Goal: Information Seeking & Learning: Learn about a topic

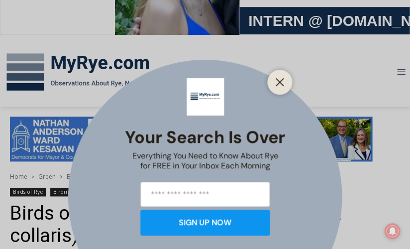
scroll to position [96, 0]
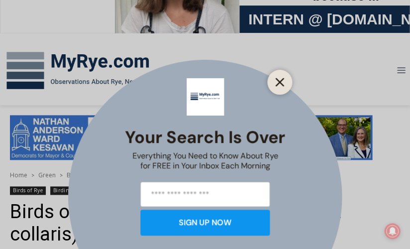
click at [276, 81] on icon "Close" at bounding box center [279, 82] width 9 height 9
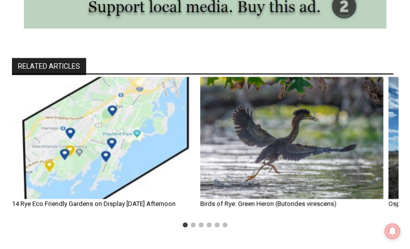
scroll to position [2072, 0]
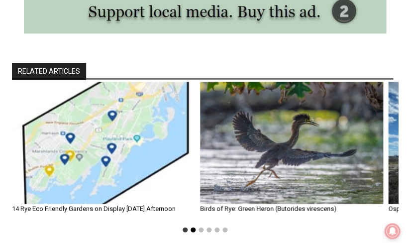
click at [192, 227] on button "Go to slide 2" at bounding box center [193, 229] width 5 height 5
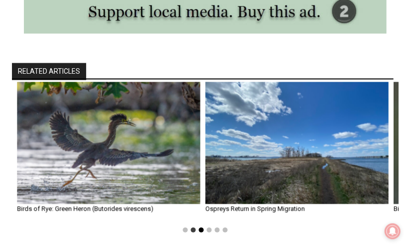
click at [201, 227] on button "Go to slide 3" at bounding box center [201, 229] width 5 height 5
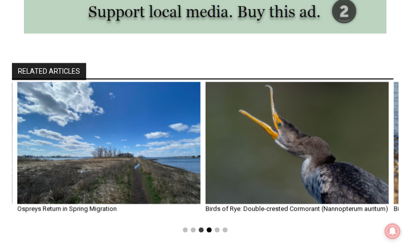
click at [208, 227] on button "Go to slide 4" at bounding box center [209, 229] width 5 height 5
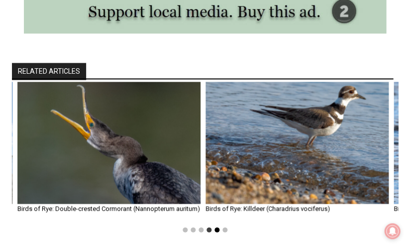
click at [215, 227] on button "Go to slide 5" at bounding box center [216, 229] width 5 height 5
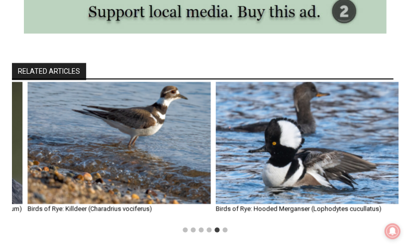
click at [222, 225] on li "Select a slide to show" at bounding box center [225, 229] width 8 height 8
click at [224, 227] on button "Go to slide 6" at bounding box center [224, 229] width 5 height 5
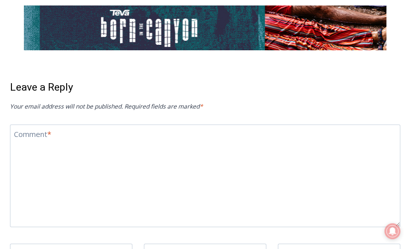
scroll to position [2390, 0]
